Goal: Use online tool/utility

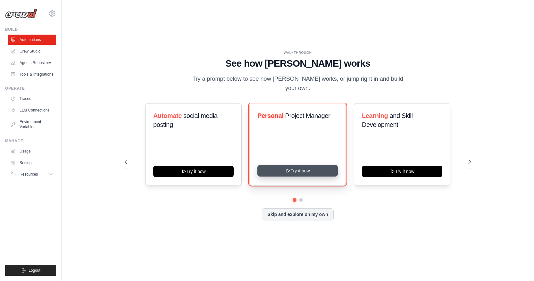
click at [297, 165] on button "Try it now" at bounding box center [297, 171] width 80 height 12
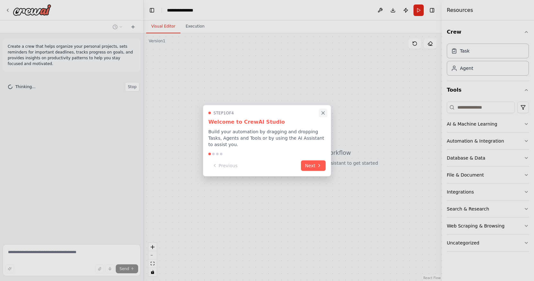
click at [324, 116] on icon "Close walkthrough" at bounding box center [323, 113] width 6 height 6
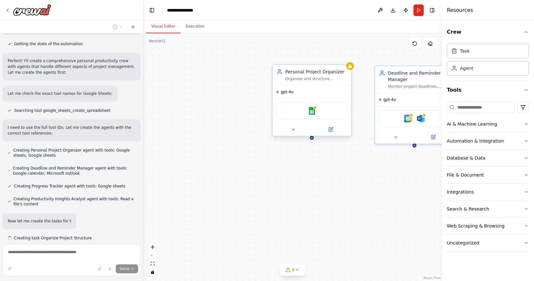
scroll to position [202, 0]
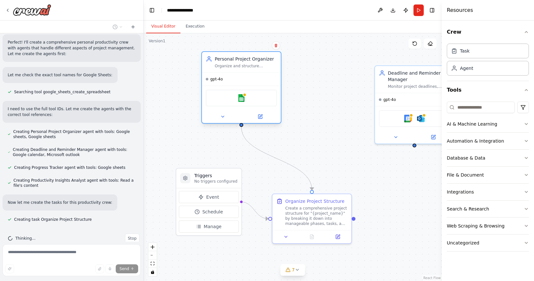
drag, startPoint x: 317, startPoint y: 70, endPoint x: 244, endPoint y: 58, distance: 74.0
click at [244, 58] on div "Personal Project Organizer" at bounding box center [246, 59] width 62 height 6
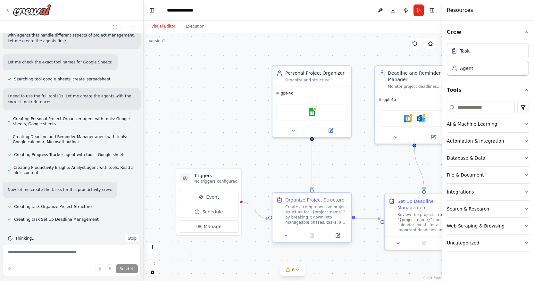
scroll to position [228, 0]
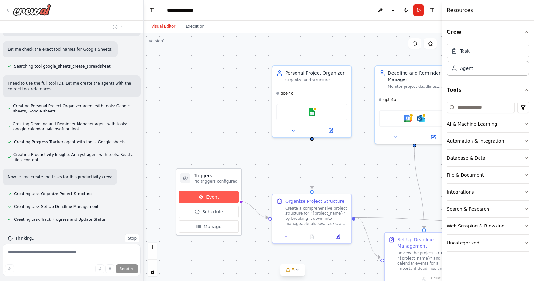
click at [208, 197] on span "Event" at bounding box center [212, 197] width 13 height 6
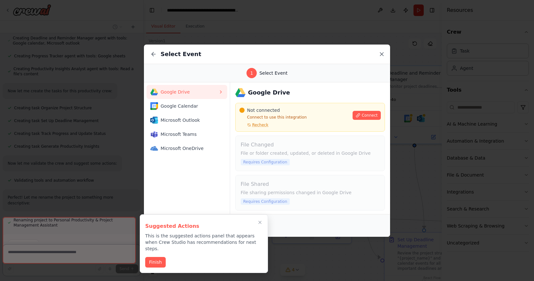
scroll to position [356, 0]
